Goal: Information Seeking & Learning: Learn about a topic

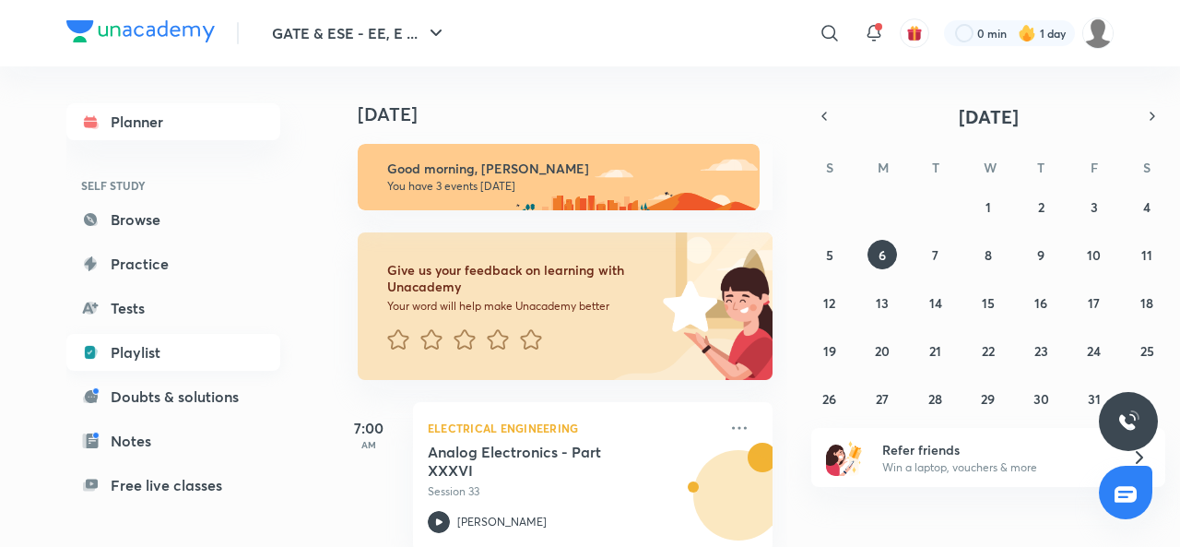
click at [132, 356] on link "Playlist" at bounding box center [173, 352] width 214 height 37
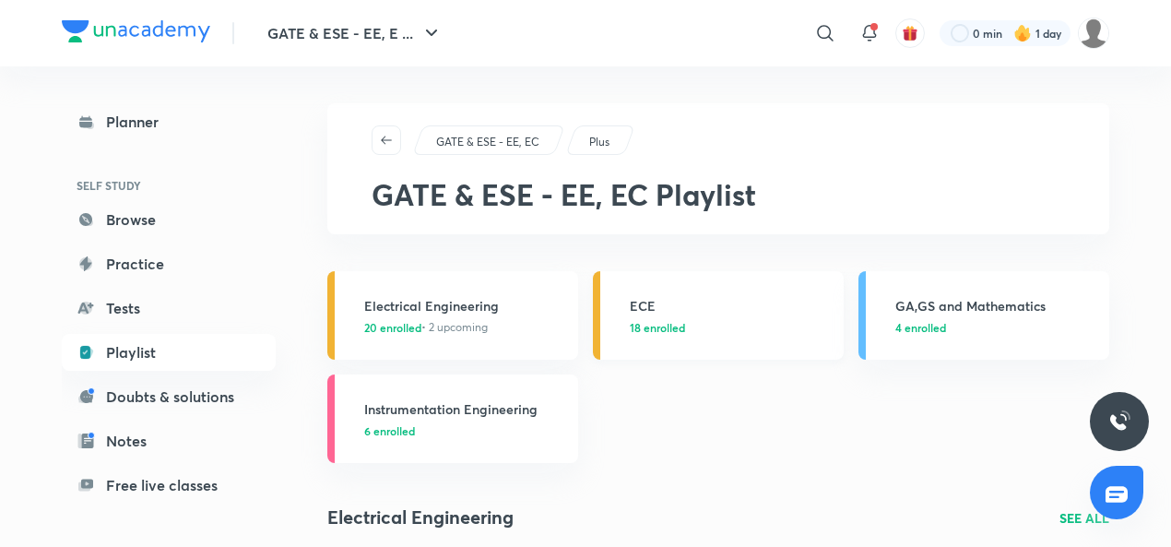
click at [640, 303] on h3 "ECE" at bounding box center [731, 305] width 203 height 19
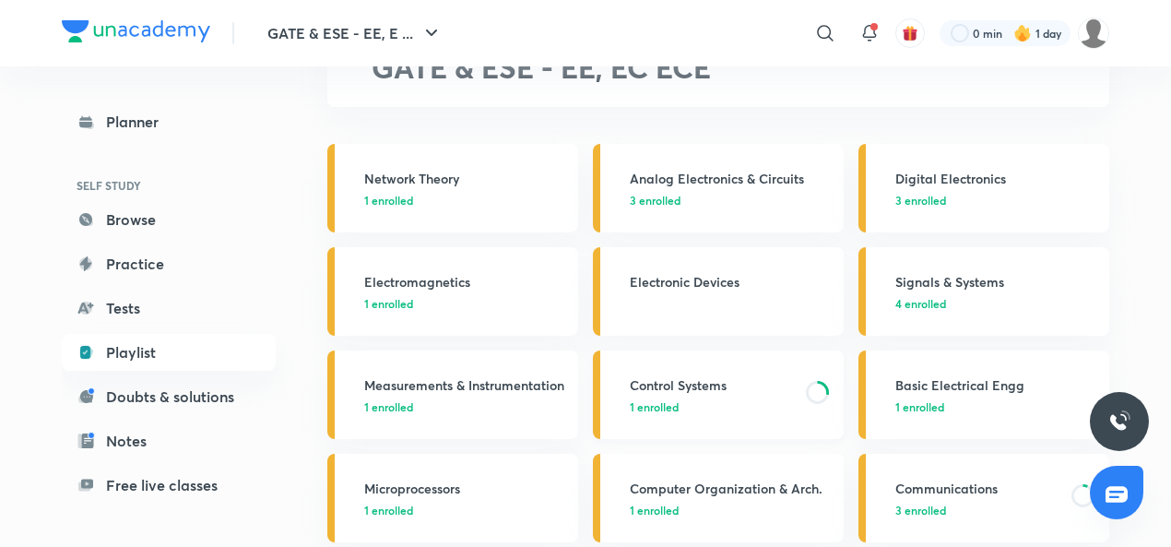
scroll to position [129, 0]
click at [670, 371] on link "Control Systems 1 enrolled" at bounding box center [718, 393] width 251 height 89
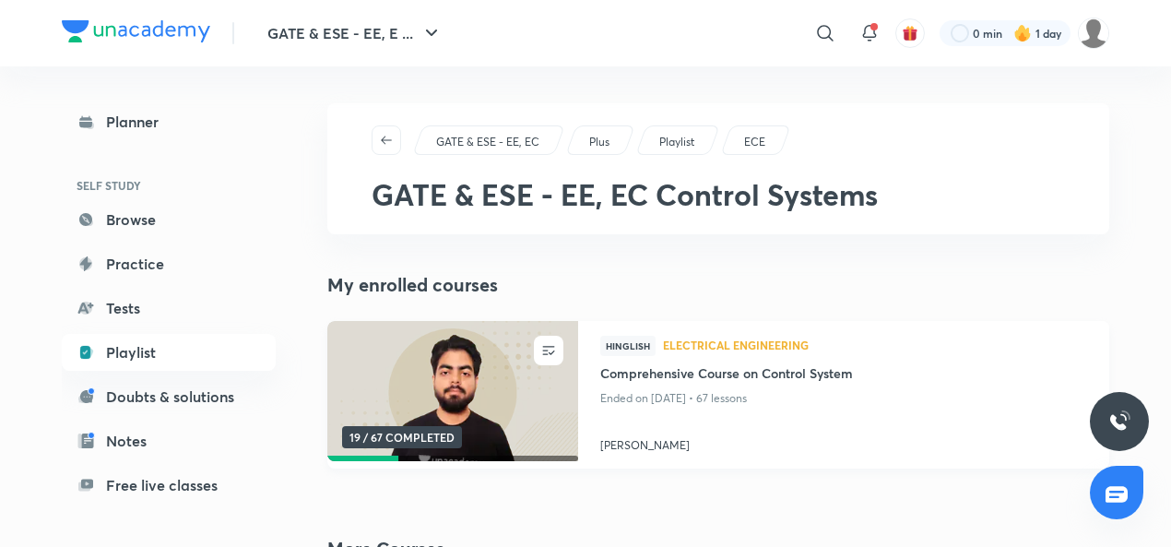
click at [625, 449] on h4 "[PERSON_NAME]" at bounding box center [843, 442] width 487 height 24
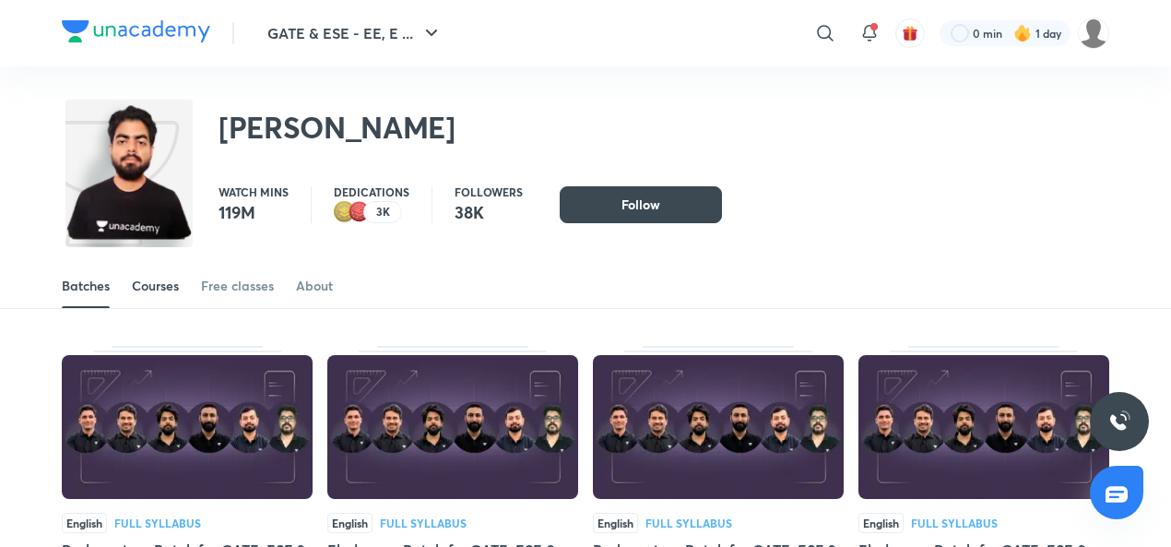
click at [162, 280] on div "Courses" at bounding box center [155, 286] width 47 height 18
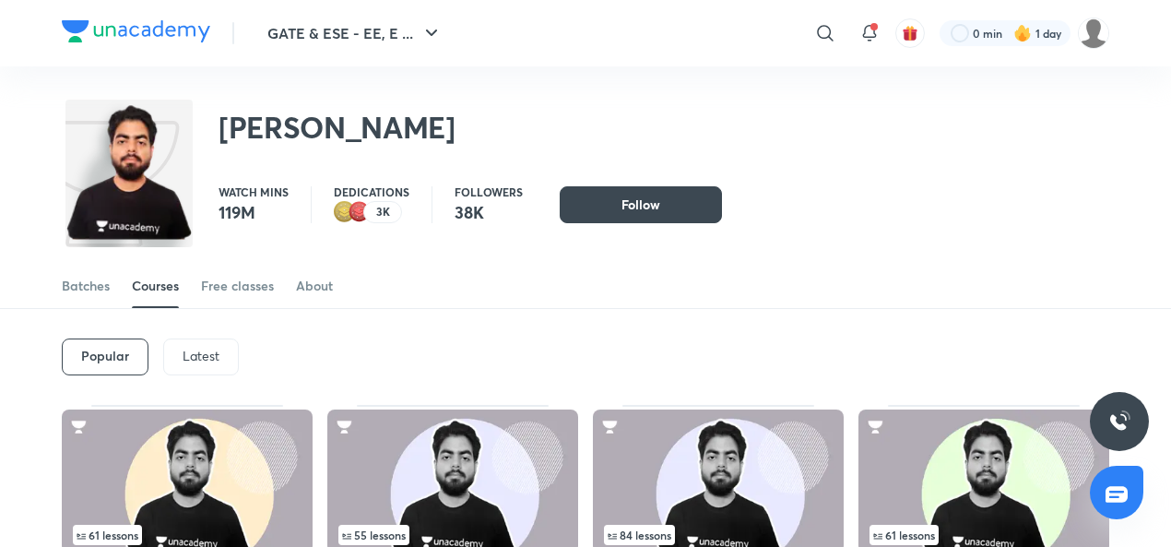
click at [192, 350] on p "Latest" at bounding box center [201, 356] width 37 height 15
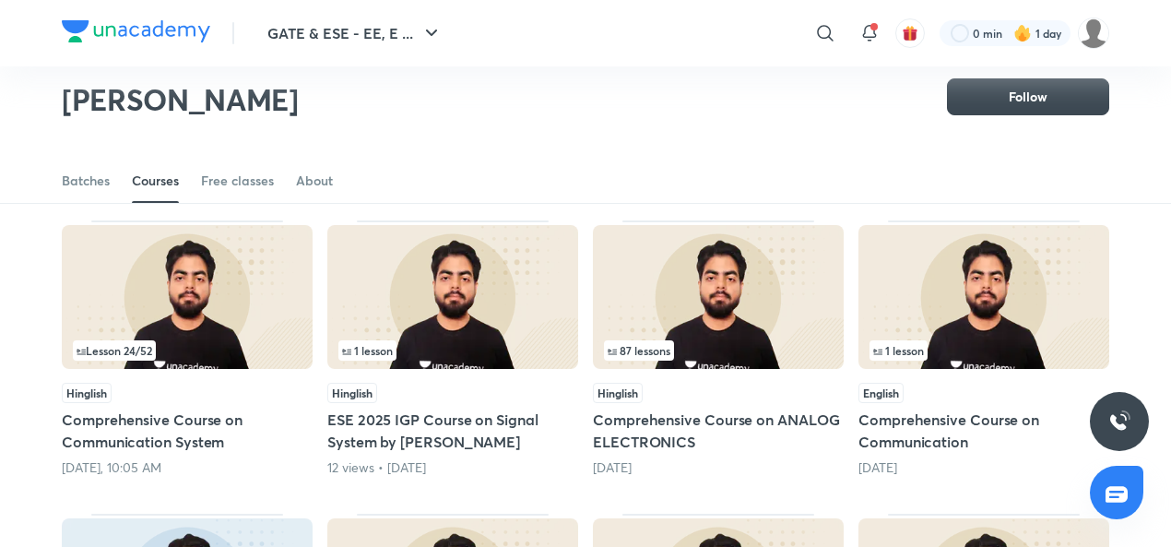
scroll to position [101, 0]
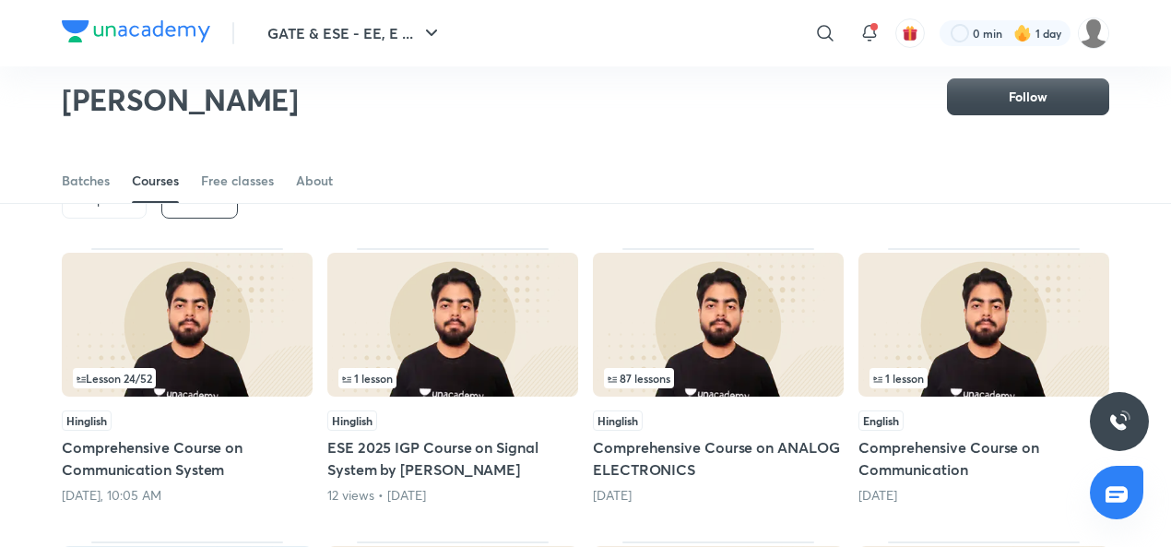
click at [220, 337] on img at bounding box center [187, 325] width 251 height 144
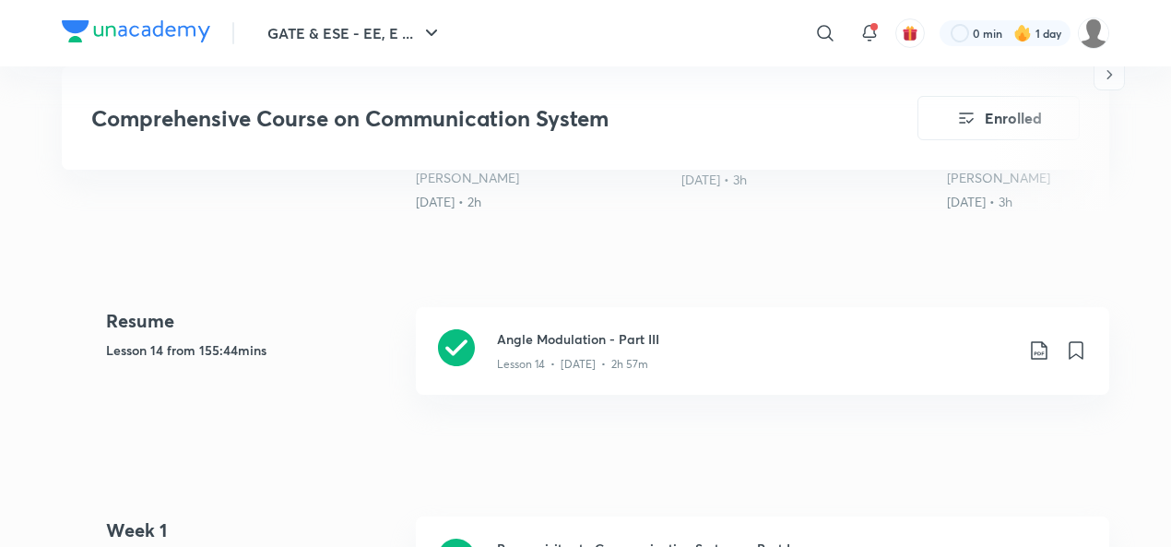
scroll to position [631, 0]
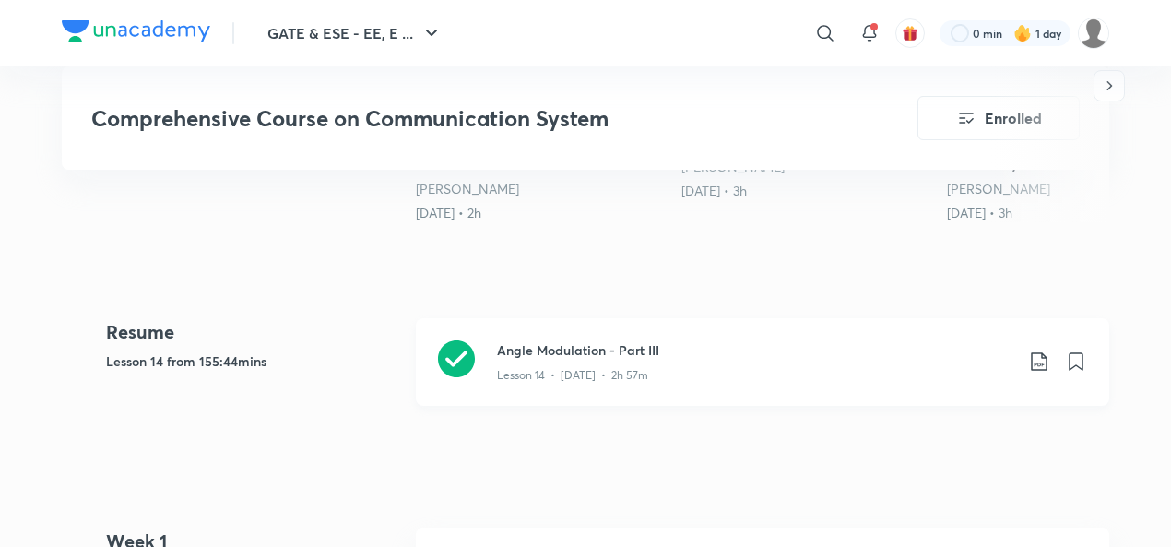
click at [456, 348] on icon at bounding box center [456, 358] width 37 height 37
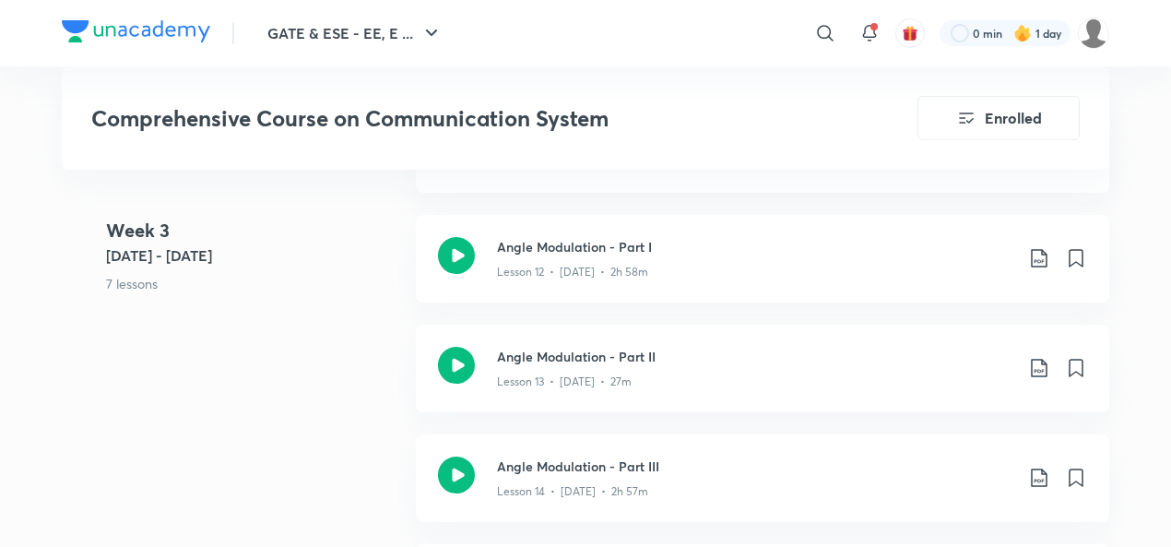
scroll to position [2376, 0]
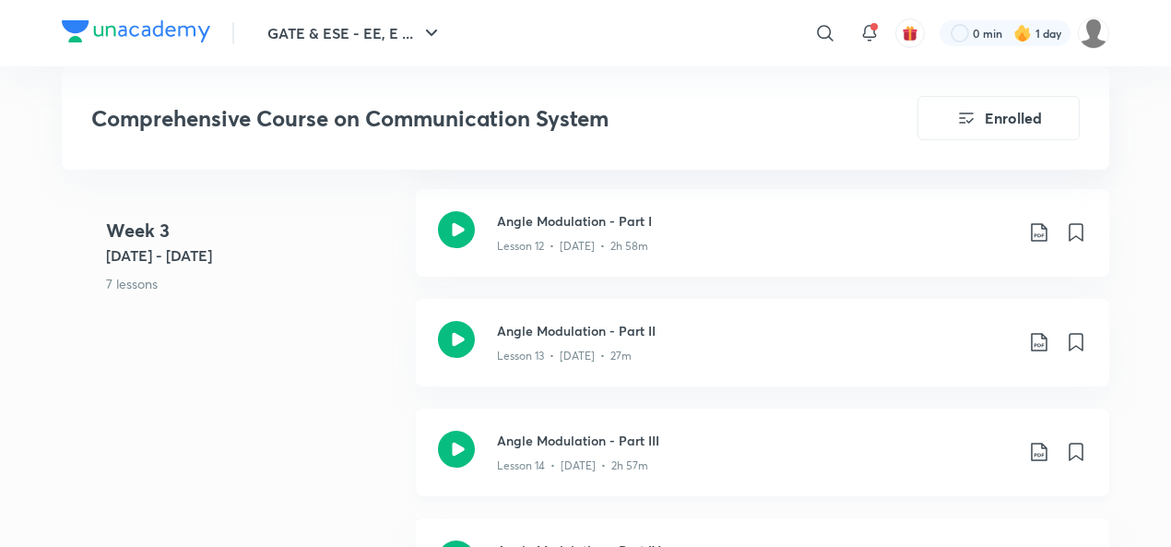
click at [446, 435] on icon at bounding box center [456, 449] width 37 height 37
